Goal: Task Accomplishment & Management: Manage account settings

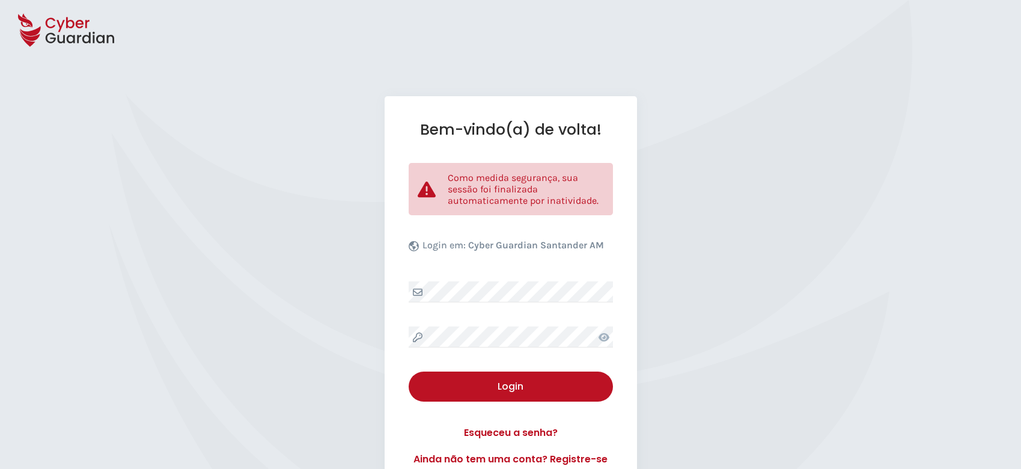
select select "Português (BR)"
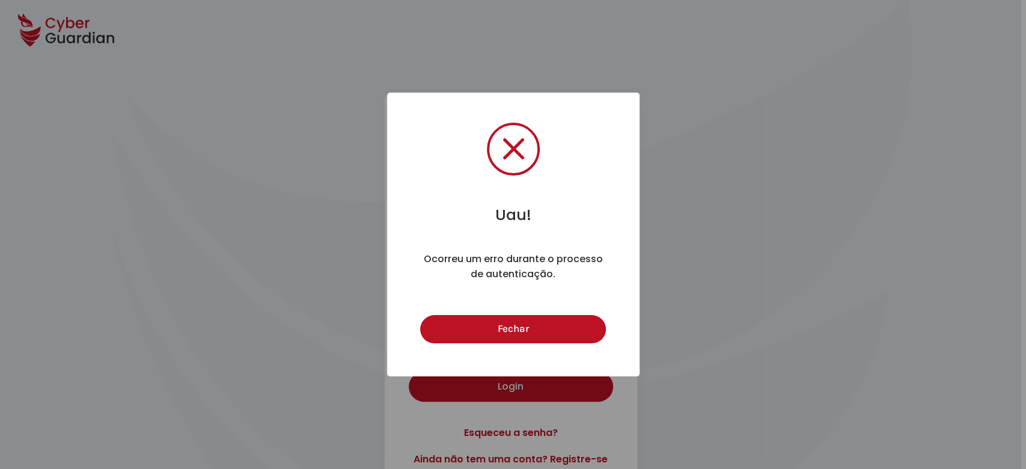
click at [513, 337] on button "Fechar" at bounding box center [513, 329] width 186 height 28
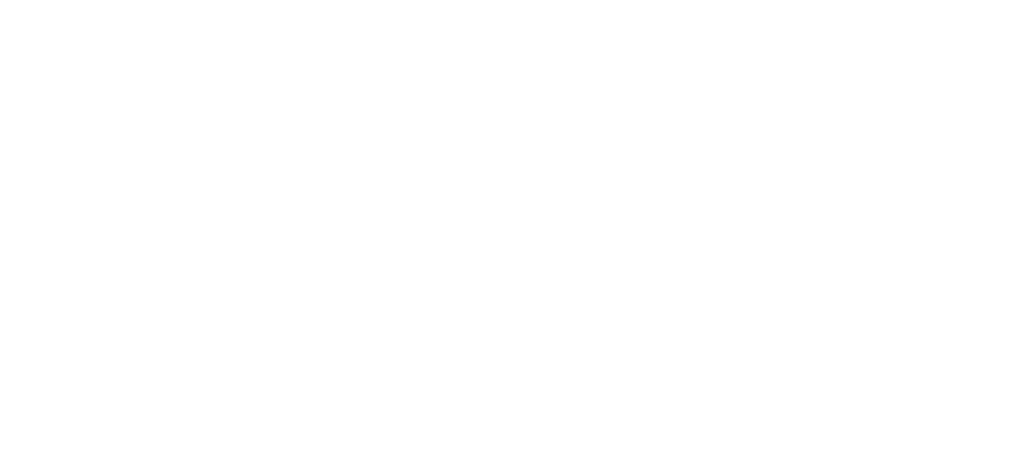
select select "Português (BR)"
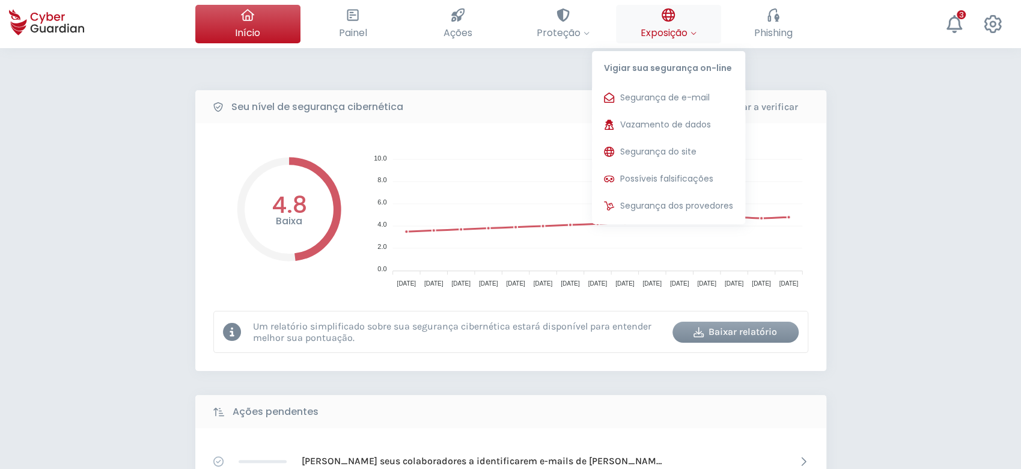
click at [653, 31] on span "Exposição" at bounding box center [669, 32] width 56 height 15
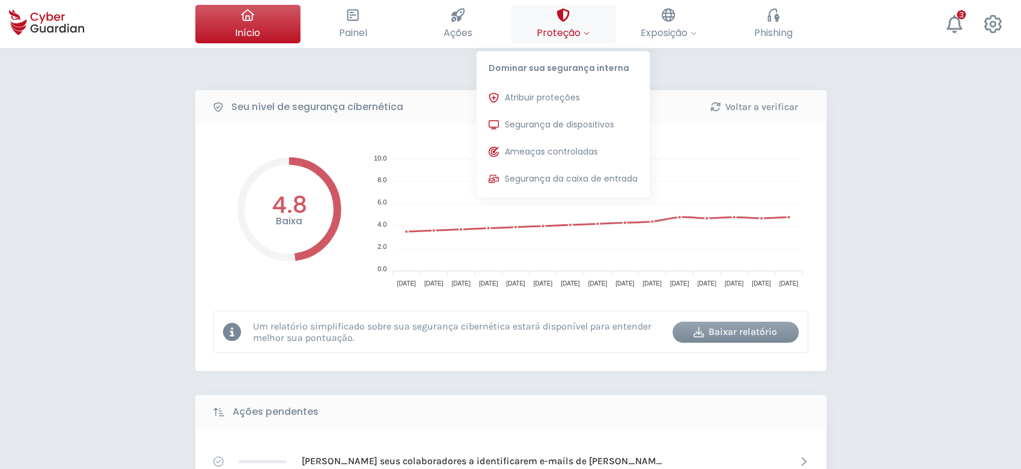
click at [584, 30] on icon at bounding box center [587, 33] width 6 height 6
click at [573, 123] on span "Segurança de dispositivos" at bounding box center [559, 124] width 109 height 13
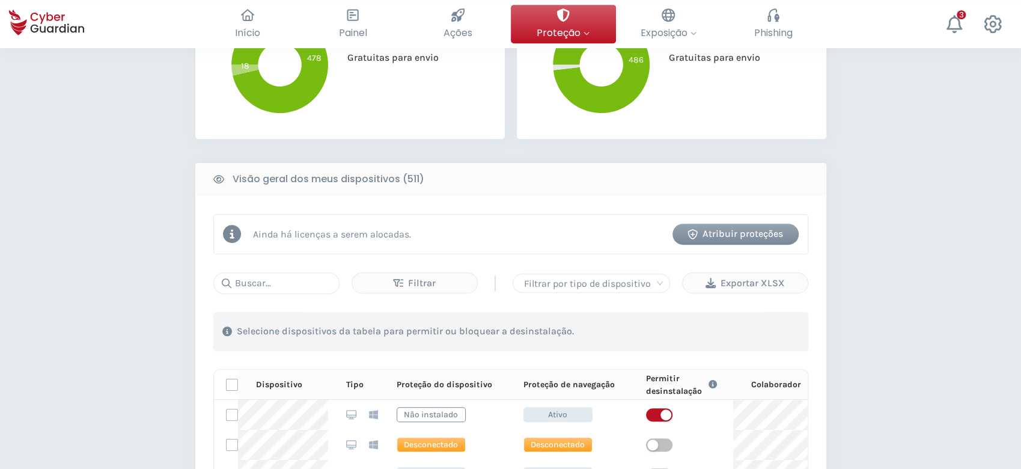
scroll to position [400, 0]
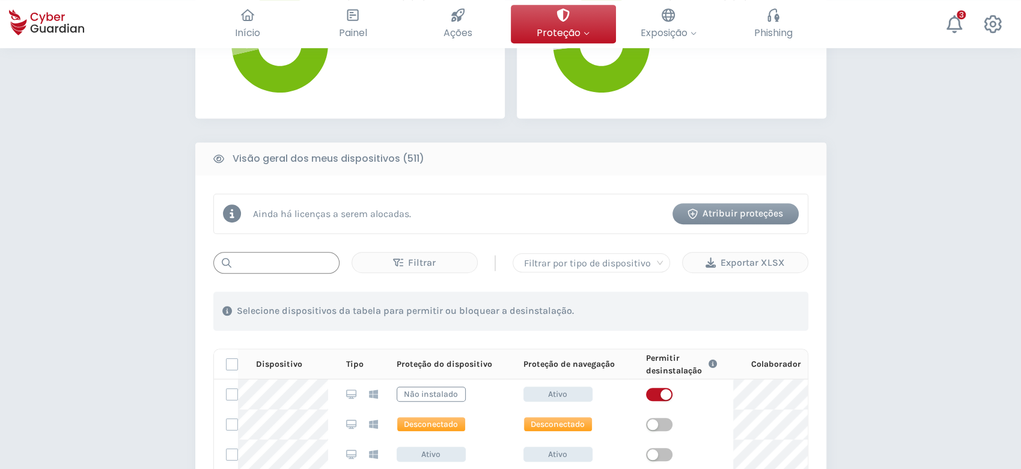
click at [331, 260] on input "text" at bounding box center [276, 263] width 126 height 22
click at [290, 255] on input "text" at bounding box center [276, 263] width 126 height 22
paste input "MNT-BRJ32684FF"
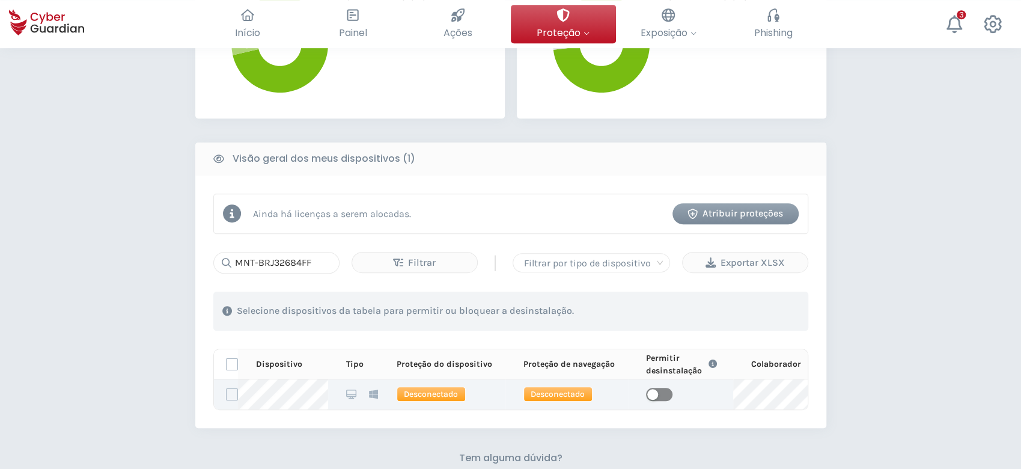
click at [659, 389] on span "button" at bounding box center [659, 394] width 26 height 13
click at [308, 261] on input "MNT-BRJ32684FF" at bounding box center [276, 263] width 126 height 22
paste input "57S0T"
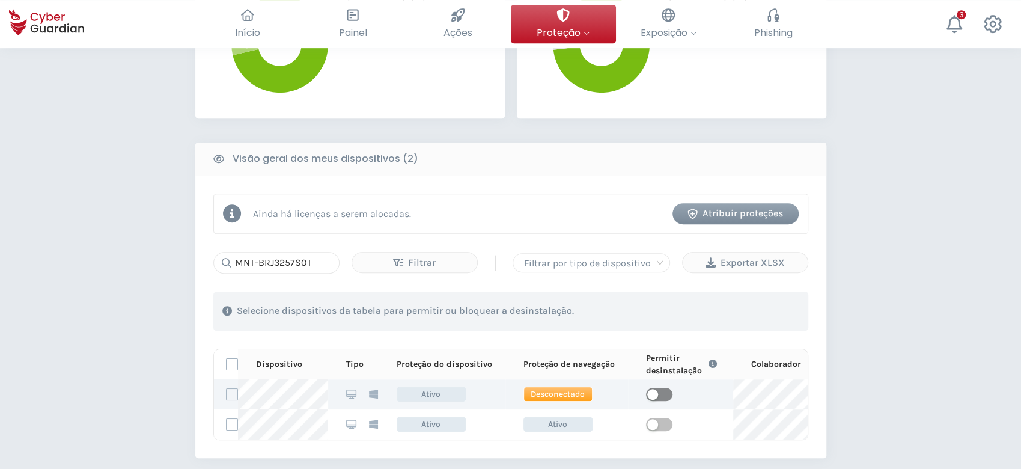
click at [661, 388] on span "button" at bounding box center [659, 394] width 26 height 13
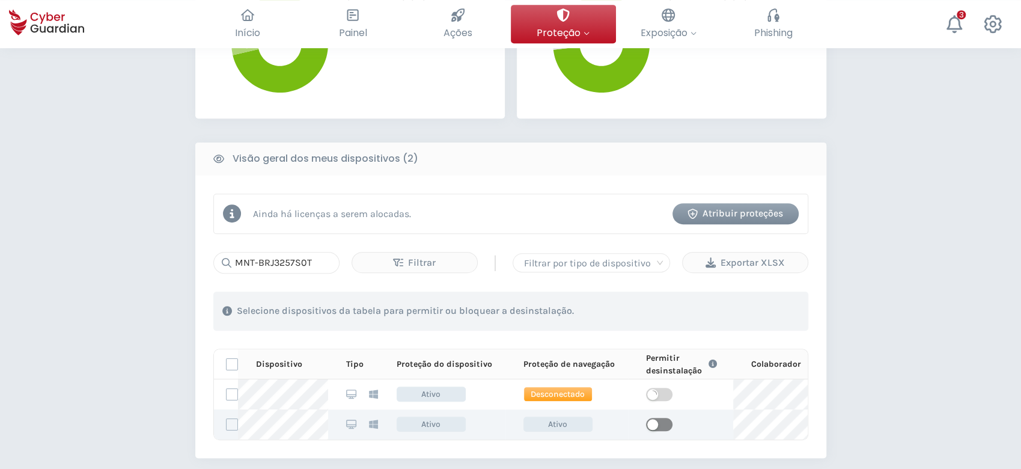
click at [664, 421] on span "button" at bounding box center [659, 424] width 26 height 13
click at [296, 262] on input "MNT-BRJ3257S0T" at bounding box center [276, 263] width 126 height 22
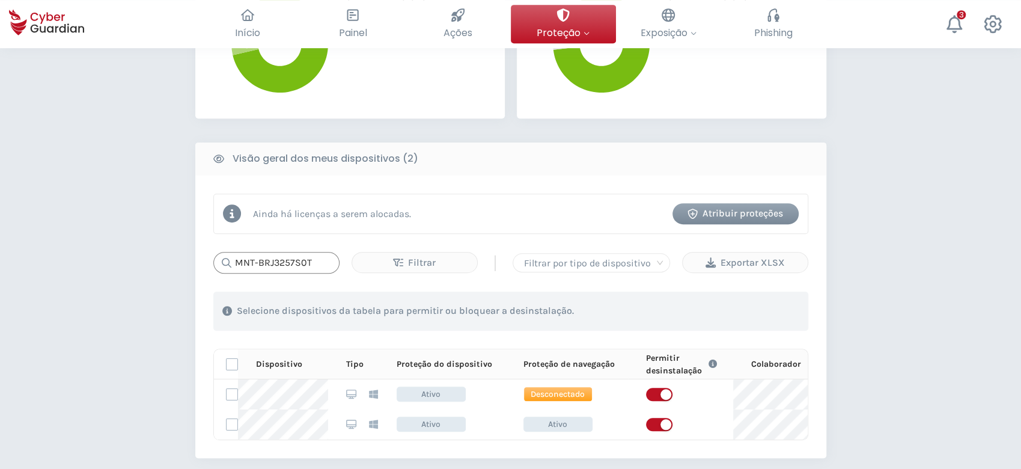
click at [296, 262] on input "MNT-BRJ3257S0T" at bounding box center [276, 263] width 126 height 22
paste input "684FK"
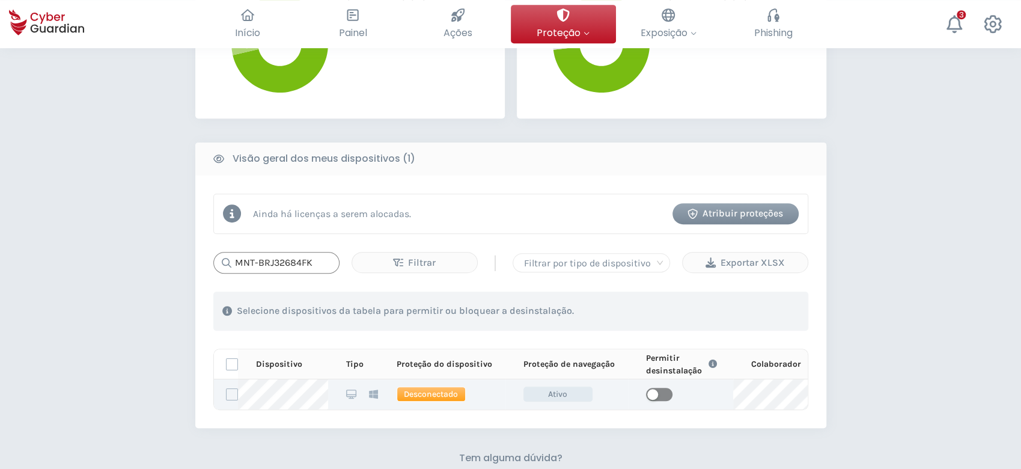
type input "MNT-BRJ32684FK"
click at [659, 395] on span "button" at bounding box center [659, 394] width 26 height 13
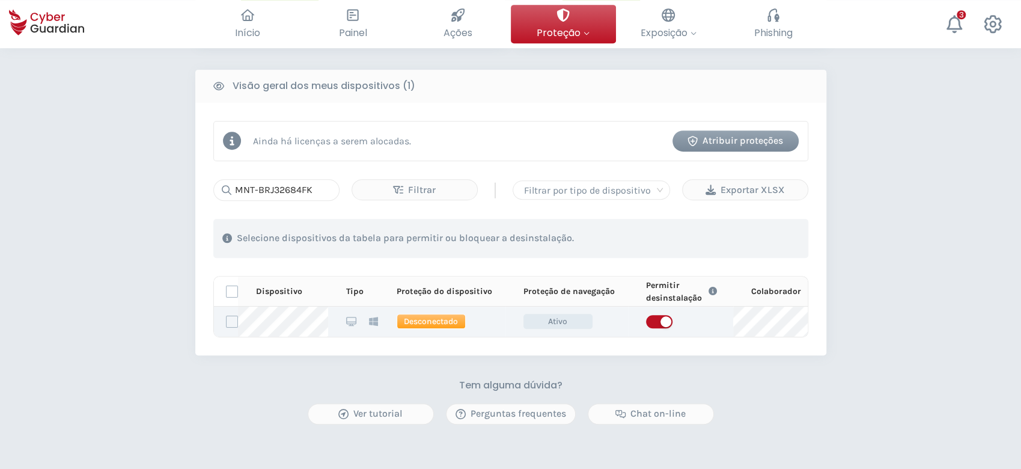
scroll to position [561, 0]
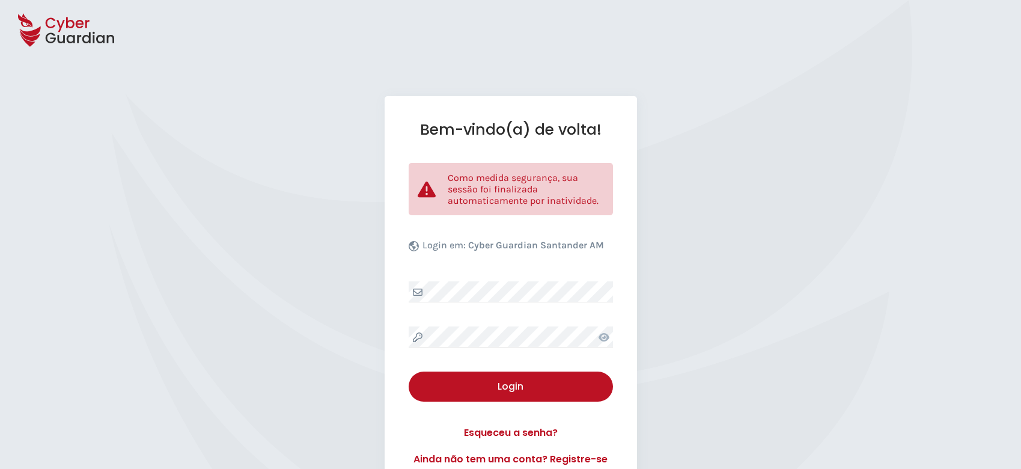
select select "Português (BR)"
